Goal: Obtain resource: Download file/media

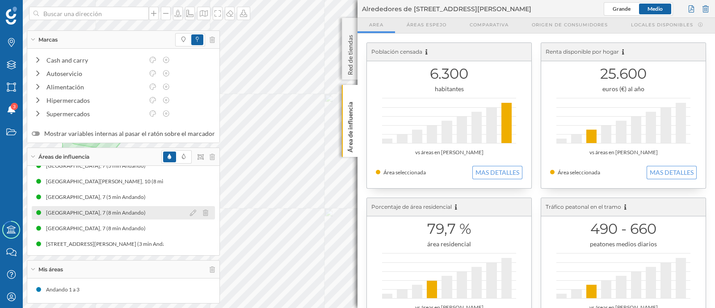
scroll to position [198, 0]
click at [125, 211] on div "[STREET_ADDRESS][PERSON_NAME] (3 min Andando)" at bounding box center [113, 213] width 135 height 9
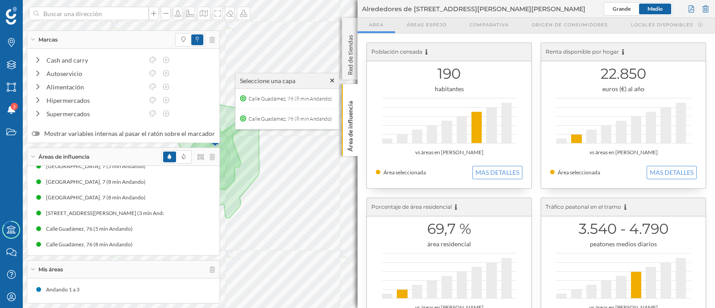
click at [219, 142] on img at bounding box center [214, 141] width 11 height 18
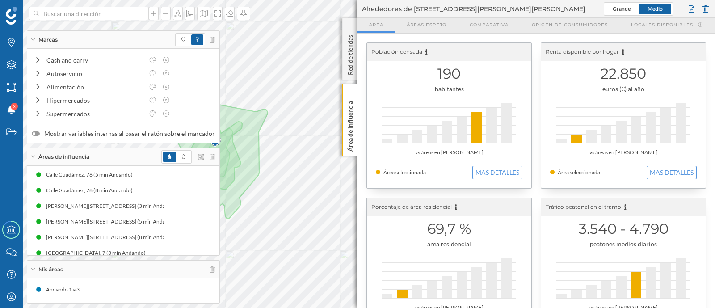
scroll to position [0, 0]
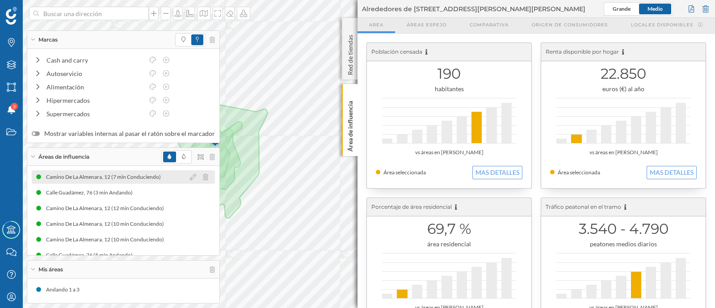
click at [122, 177] on div "Camino De La Almenara, 12 (7 min Conduciendo)" at bounding box center [105, 176] width 119 height 9
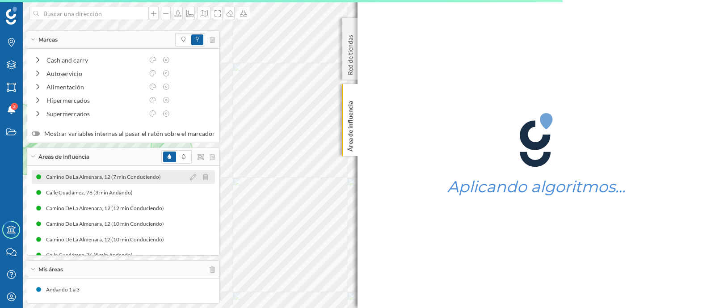
click at [203, 174] on icon at bounding box center [205, 177] width 5 height 6
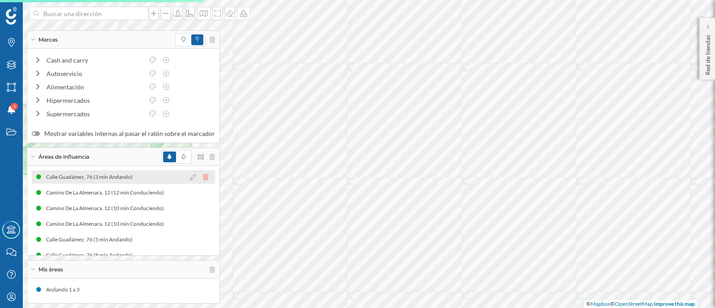
click at [203, 177] on icon at bounding box center [205, 177] width 5 height 6
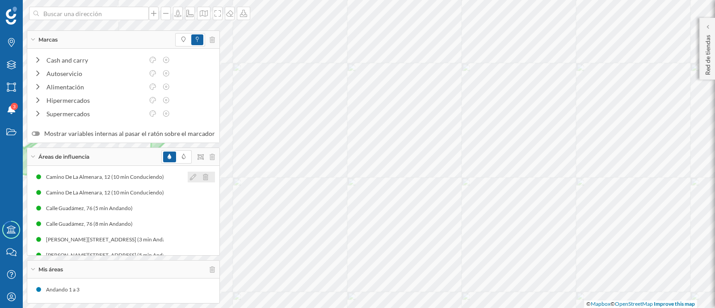
click at [203, 177] on icon at bounding box center [205, 177] width 5 height 6
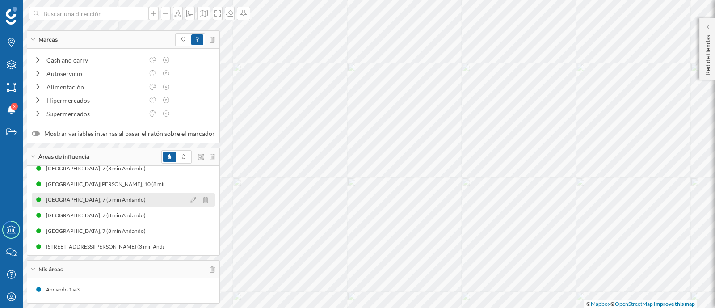
scroll to position [89, 0]
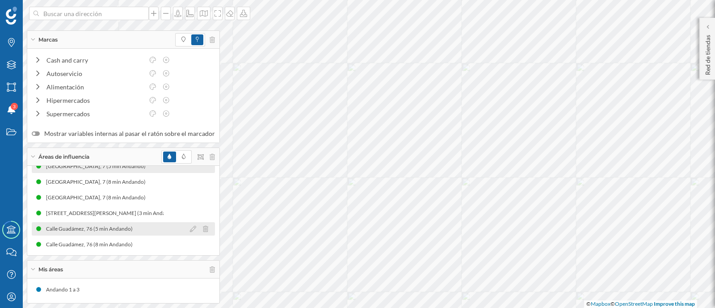
click at [138, 232] on div "Calle Guadámez, 76 (5 min Andando)" at bounding box center [88, 228] width 108 height 9
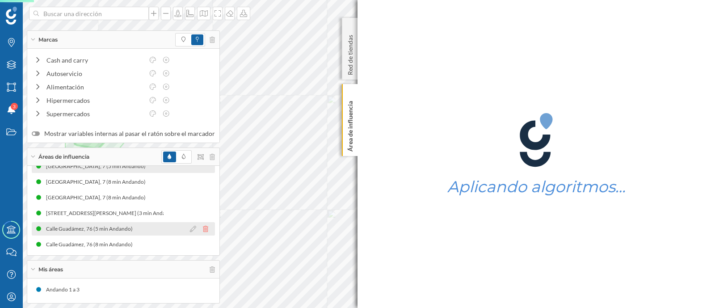
click at [203, 226] on icon at bounding box center [205, 229] width 5 height 6
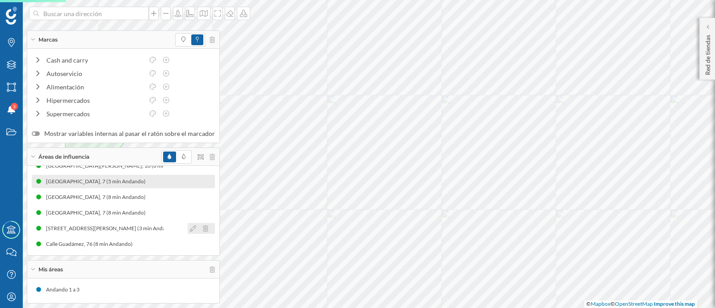
scroll to position [74, 0]
click at [203, 243] on icon at bounding box center [205, 244] width 5 height 6
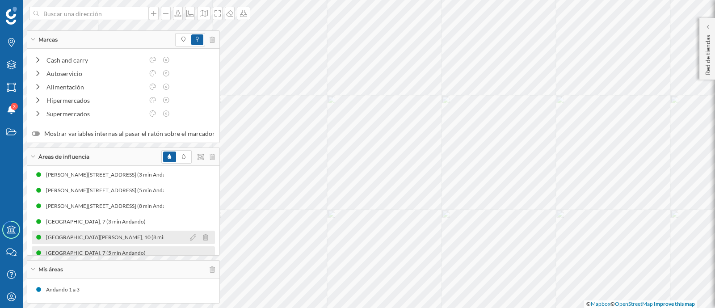
scroll to position [58, 0]
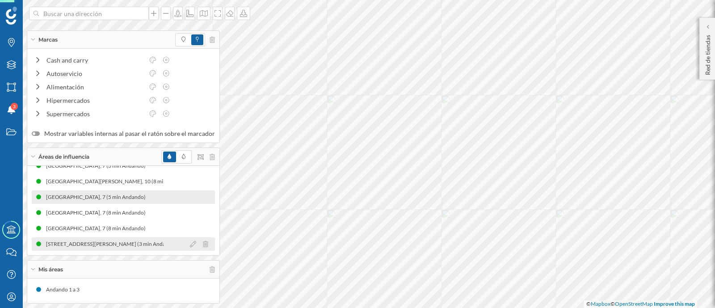
click at [143, 241] on div "[STREET_ADDRESS][PERSON_NAME] (3 min Andando)" at bounding box center [113, 243] width 135 height 9
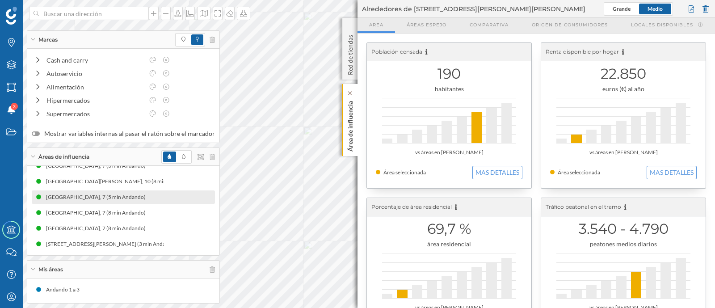
click at [353, 155] on div "Marcas Capas Áreas Notificaciones 3 Estados Academy Contacta con nosotros Centr…" at bounding box center [357, 154] width 715 height 308
click at [370, 131] on div "Marcas Capas Áreas Notificaciones 3 Estados Academy Contacta con nosotros Centr…" at bounding box center [357, 154] width 715 height 308
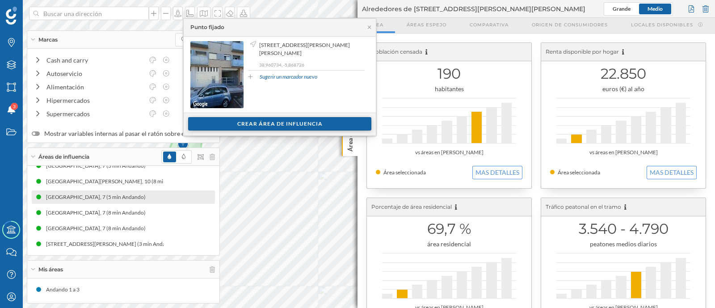
click at [272, 123] on div "Crear área de influencia" at bounding box center [279, 123] width 183 height 13
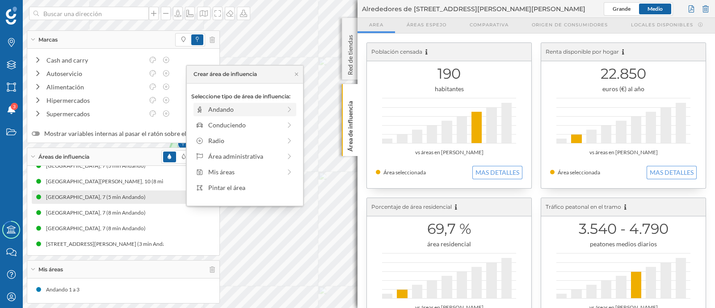
click at [285, 109] on icon at bounding box center [289, 109] width 8 height 6
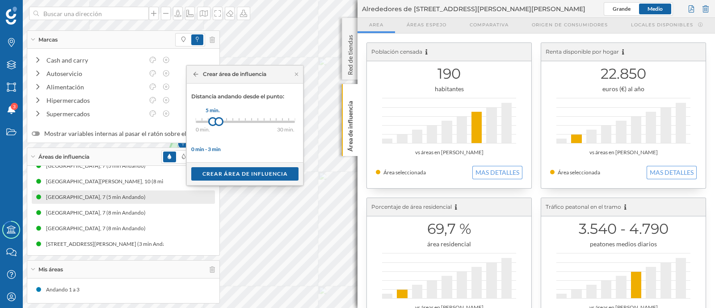
drag, startPoint x: 196, startPoint y: 120, endPoint x: 213, endPoint y: 120, distance: 16.5
click at [213, 120] on div at bounding box center [212, 121] width 9 height 9
click at [212, 119] on div at bounding box center [212, 121] width 9 height 9
click at [217, 169] on div "Crear área de influencia" at bounding box center [244, 173] width 107 height 13
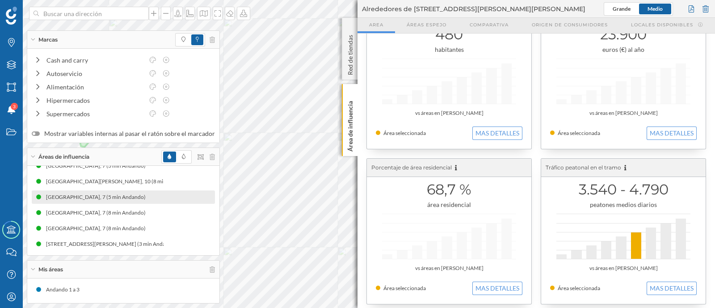
scroll to position [0, 0]
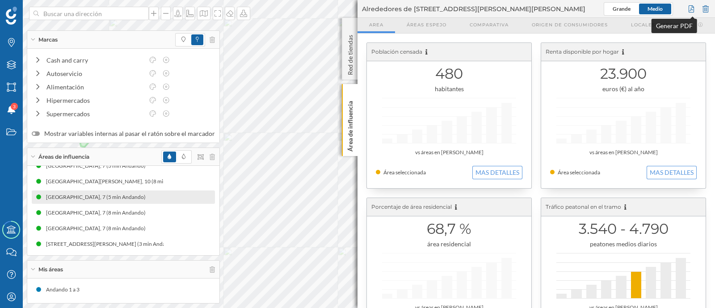
click at [690, 9] on div at bounding box center [691, 8] width 10 height 13
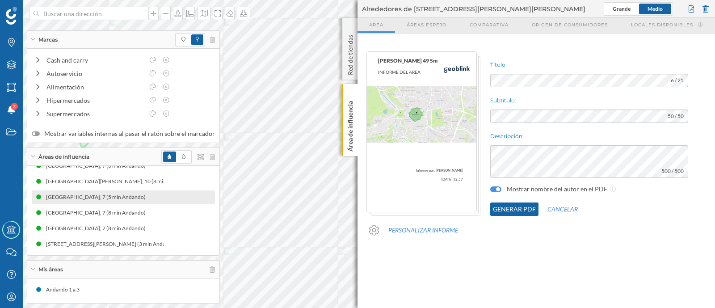
click at [528, 206] on button "Generar PDF" at bounding box center [514, 208] width 48 height 13
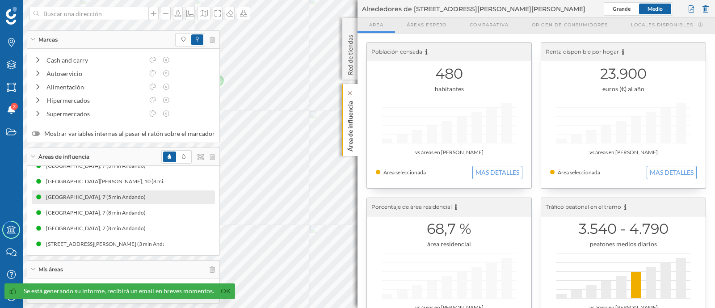
click at [351, 134] on div "Marcas Capas Áreas Notificaciones 3 Estados Academy Contacta con nosotros Centr…" at bounding box center [357, 154] width 715 height 308
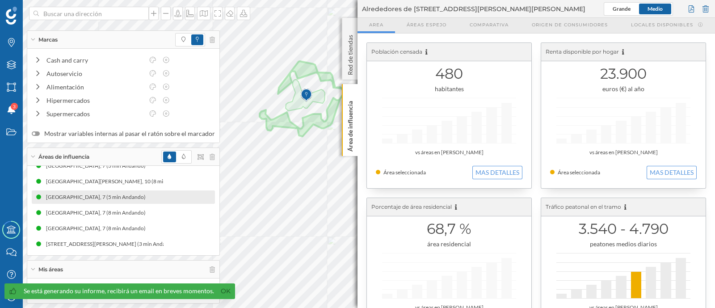
click at [411, 155] on div "Marcas Capas Áreas Notificaciones 3 Estados Academy Contacta con nosotros Centr…" at bounding box center [357, 154] width 715 height 308
click at [327, 173] on div "Marcas Capas Áreas Notificaciones 3 Estados Academy Contacta con nosotros Centr…" at bounding box center [357, 154] width 715 height 308
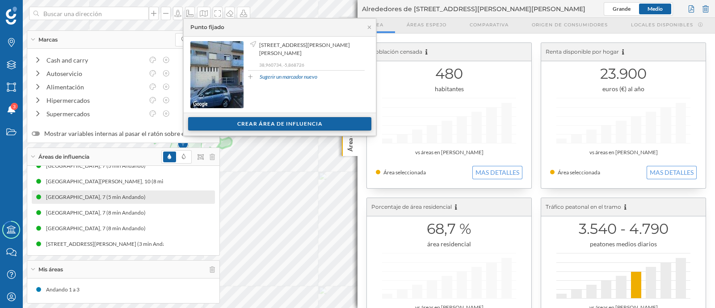
click at [290, 121] on div "Crear área de influencia" at bounding box center [279, 123] width 183 height 13
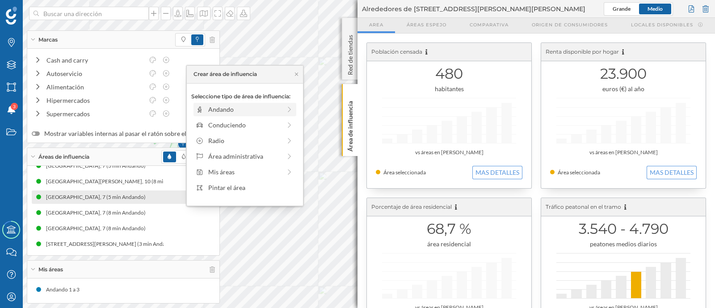
click at [285, 107] on icon at bounding box center [289, 109] width 8 height 6
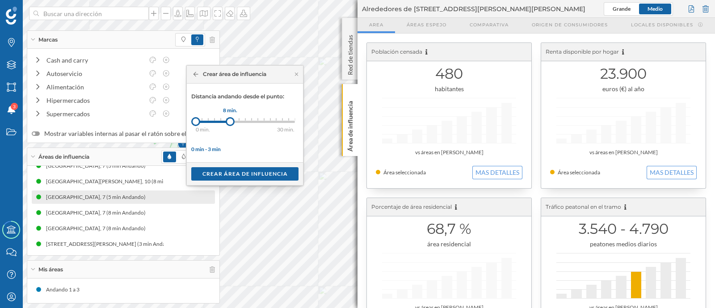
drag, startPoint x: 203, startPoint y: 118, endPoint x: 230, endPoint y: 119, distance: 26.8
click at [230, 119] on div at bounding box center [230, 121] width 9 height 9
click at [230, 171] on div "Crear área de influencia" at bounding box center [244, 173] width 107 height 13
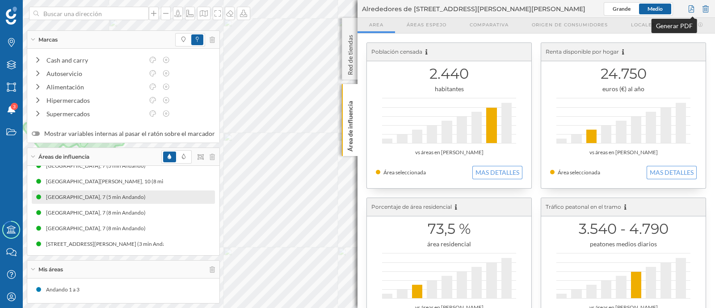
click at [693, 8] on div at bounding box center [691, 8] width 10 height 13
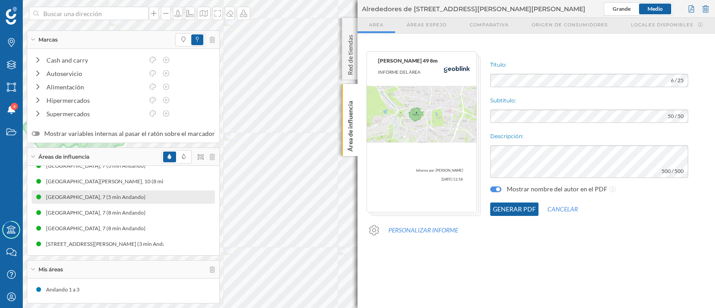
click at [523, 206] on button "Generar PDF" at bounding box center [514, 208] width 48 height 13
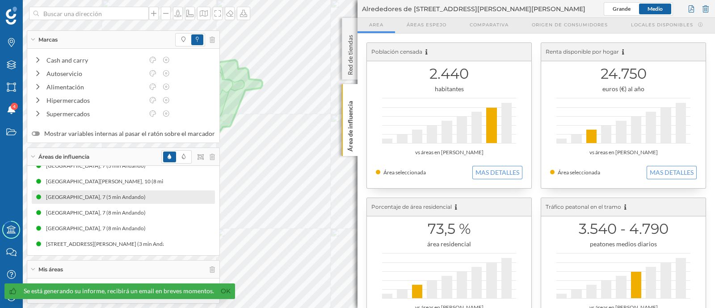
click at [389, 113] on div "Marcas Capas Áreas Notificaciones 4 Estados Academy Contacta con nosotros Centr…" at bounding box center [357, 154] width 715 height 308
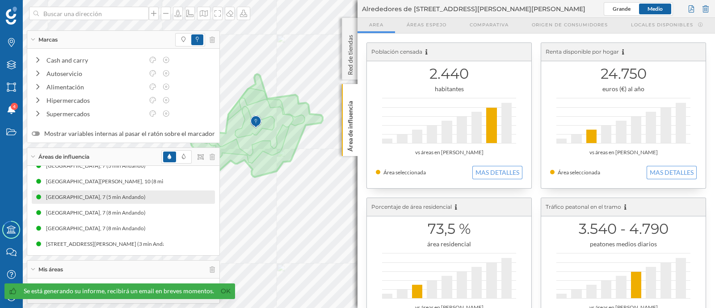
click at [371, 169] on div "Marcas Capas Áreas Notificaciones 4 Estados Academy Contacta con nosotros Centr…" at bounding box center [357, 154] width 715 height 308
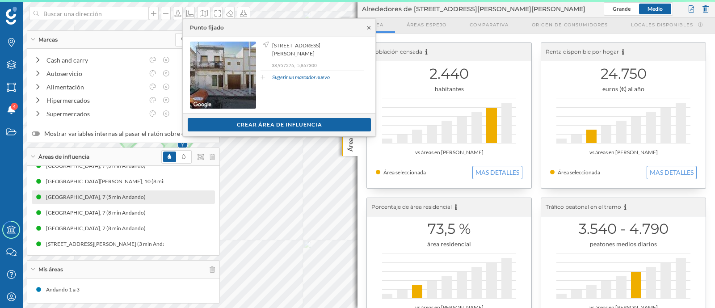
click at [366, 25] on icon at bounding box center [368, 27] width 7 height 5
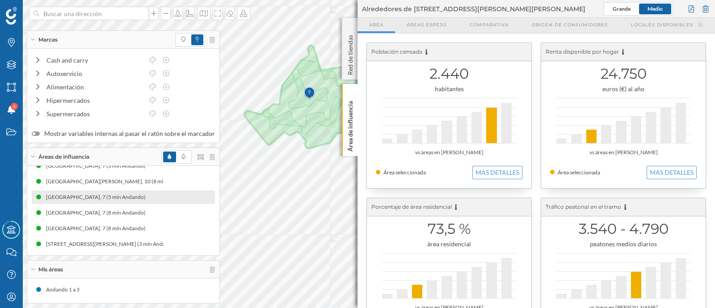
click at [389, 199] on div "Marcas Capas Áreas Notificaciones 4 Estados Academy Contacta con nosotros Centr…" at bounding box center [357, 154] width 715 height 308
